Goal: Task Accomplishment & Management: Use online tool/utility

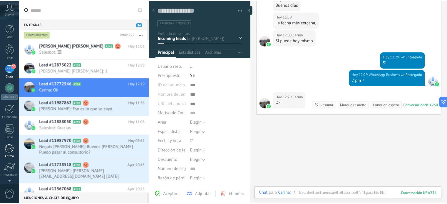
scroll to position [9, 0]
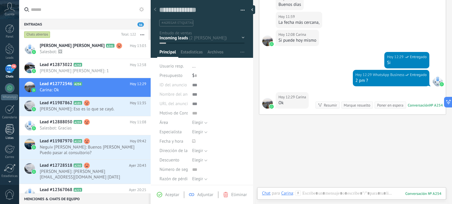
click at [8, 128] on div at bounding box center [9, 129] width 9 height 10
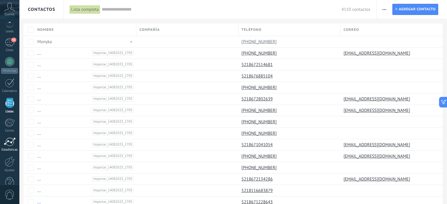
scroll to position [40, 0]
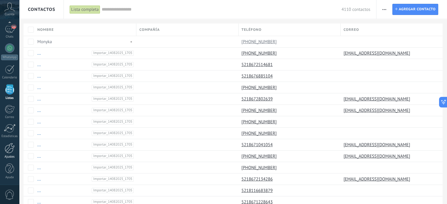
click at [11, 151] on div at bounding box center [10, 148] width 10 height 10
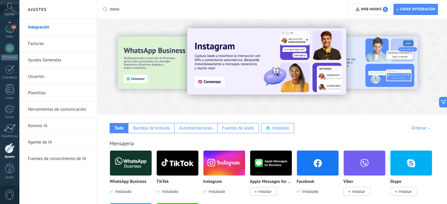
click at [36, 29] on link "Integración" at bounding box center [59, 27] width 63 height 16
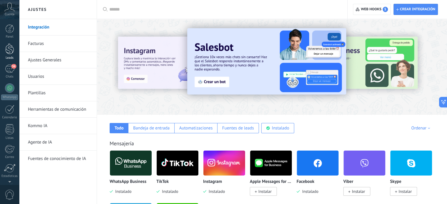
click at [10, 54] on link "Leads" at bounding box center [9, 52] width 19 height 16
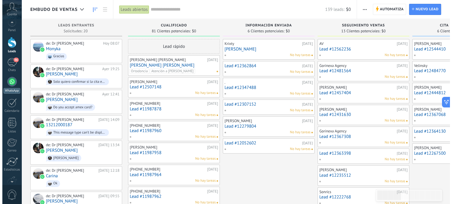
scroll to position [5, 0]
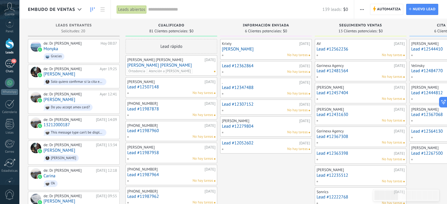
click at [10, 63] on div "56" at bounding box center [9, 63] width 9 height 9
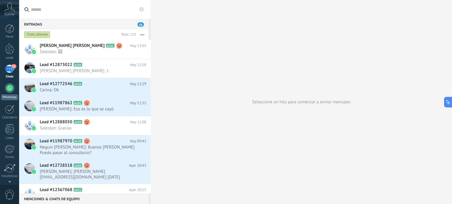
click at [8, 86] on div at bounding box center [9, 88] width 9 height 9
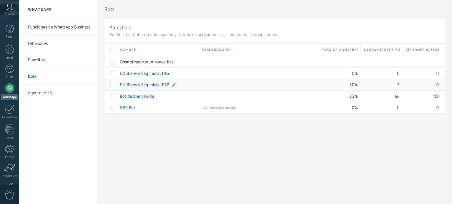
click at [163, 83] on link "F.1 Bienv y Seg Inicial ESP" at bounding box center [144, 85] width 49 height 6
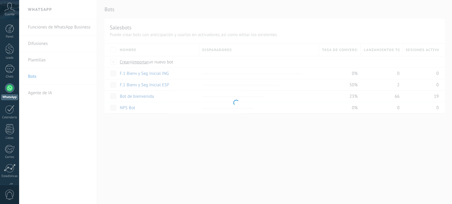
type input "**********"
